Goal: Information Seeking & Learning: Find specific fact

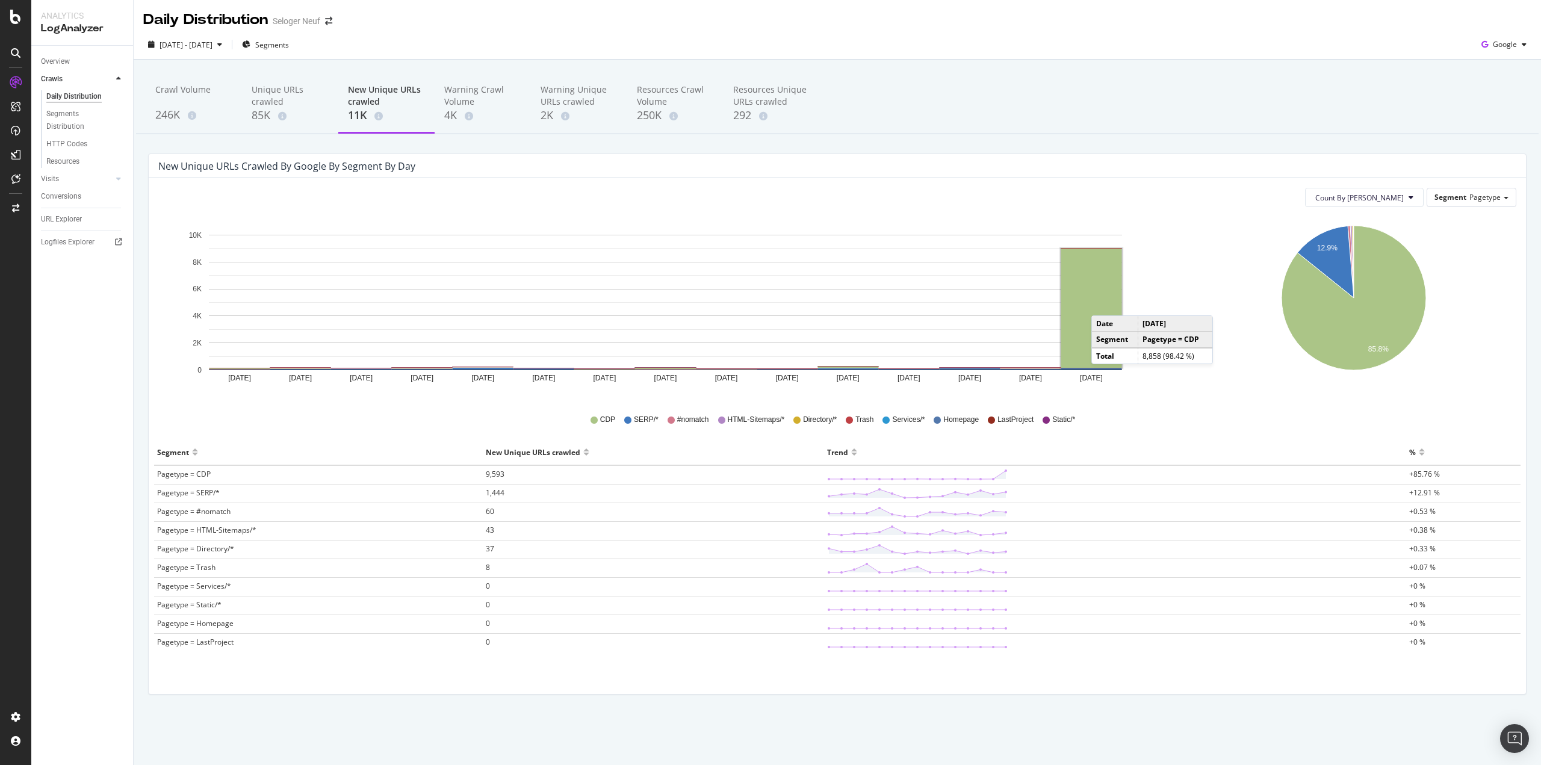
click at [1104, 303] on rect "A chart." at bounding box center [1091, 308] width 61 height 119
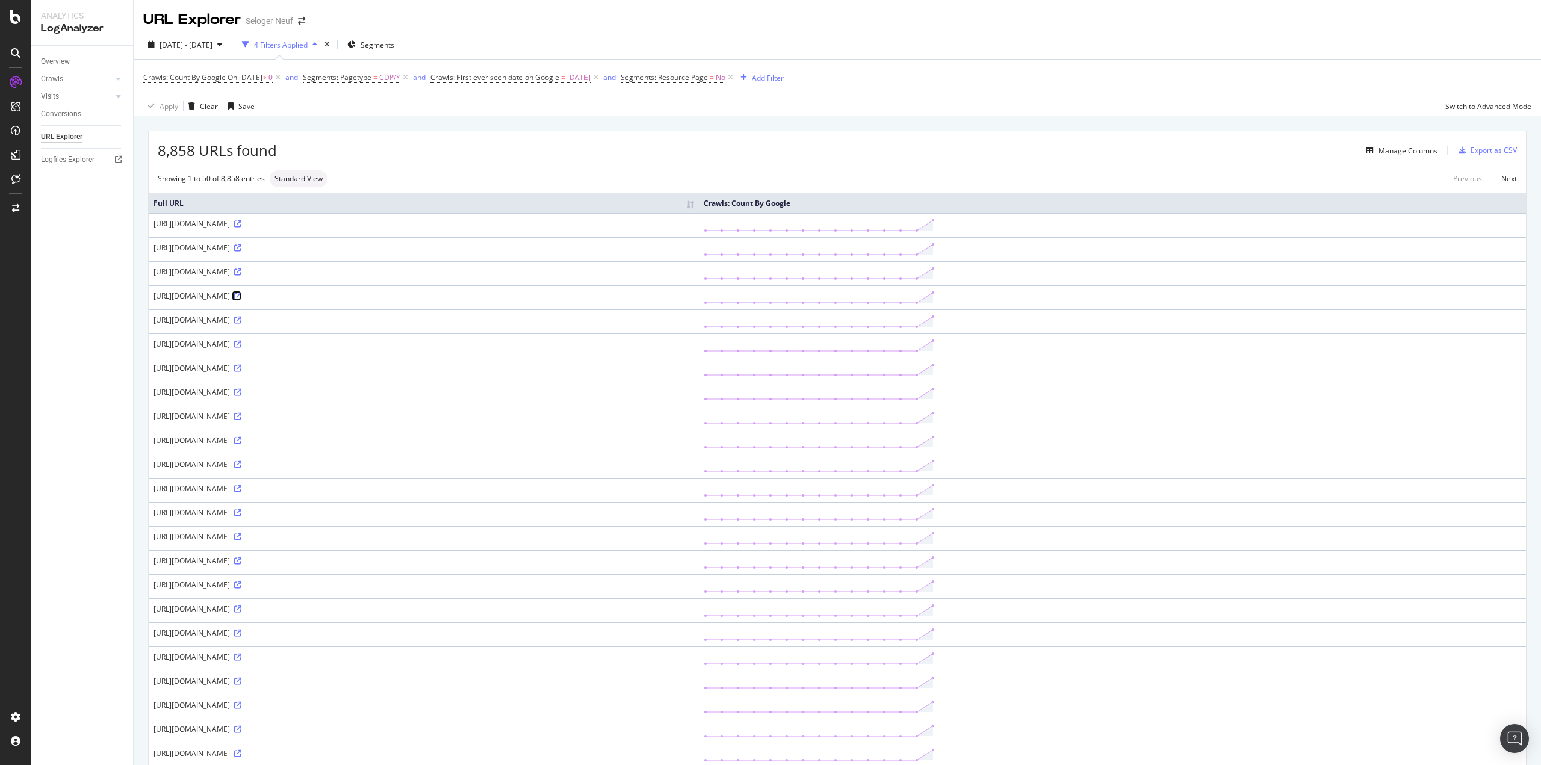
click at [241, 297] on icon at bounding box center [237, 296] width 7 height 7
drag, startPoint x: 626, startPoint y: 225, endPoint x: 134, endPoint y: 232, distance: 491.9
click at [174, 228] on div "[URL][DOMAIN_NAME]" at bounding box center [424, 224] width 541 height 10
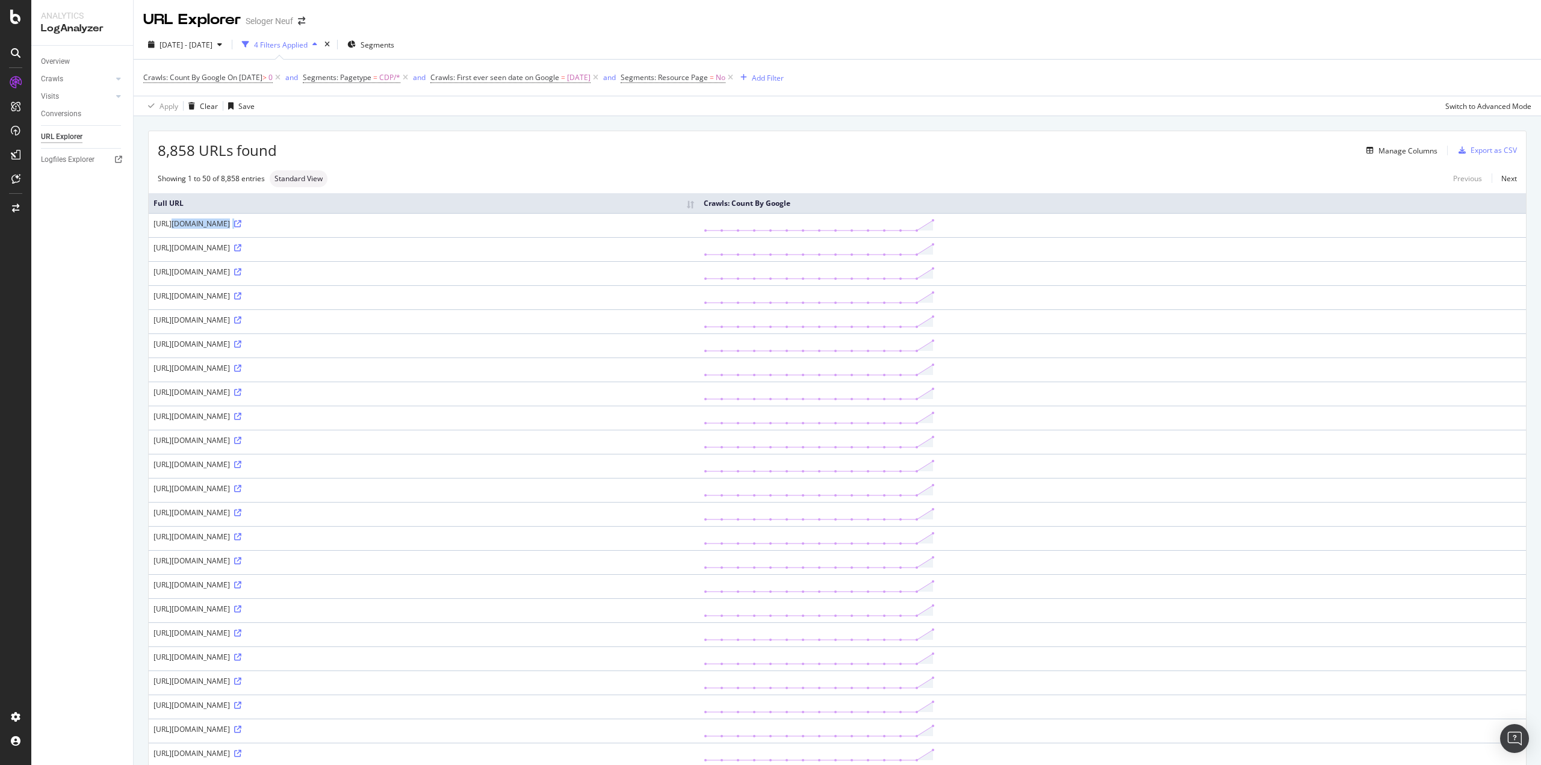
click at [174, 228] on div "[URL][DOMAIN_NAME]" at bounding box center [424, 224] width 541 height 10
